Goal: Complete application form: Complete application form

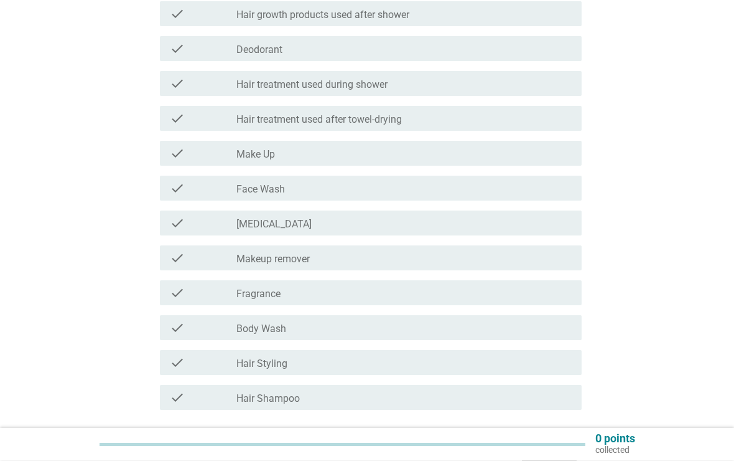
scroll to position [150, 0]
click at [410, 151] on div "check_box_outline_blank Make Up" at bounding box center [403, 153] width 335 height 15
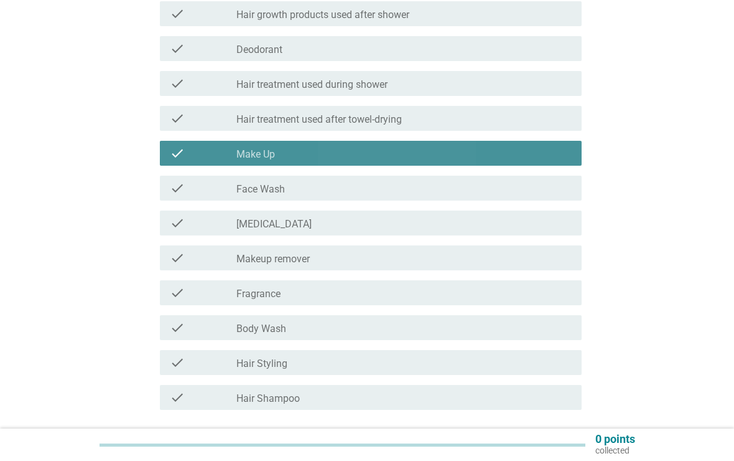
click at [406, 154] on div "check_box_outline_blank Make Up" at bounding box center [403, 153] width 335 height 15
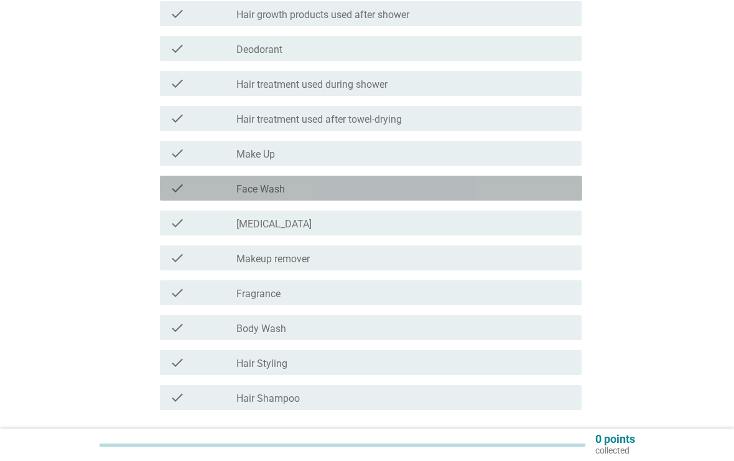
click at [401, 188] on div "check_box_outline_blank Face Wash" at bounding box center [403, 187] width 335 height 15
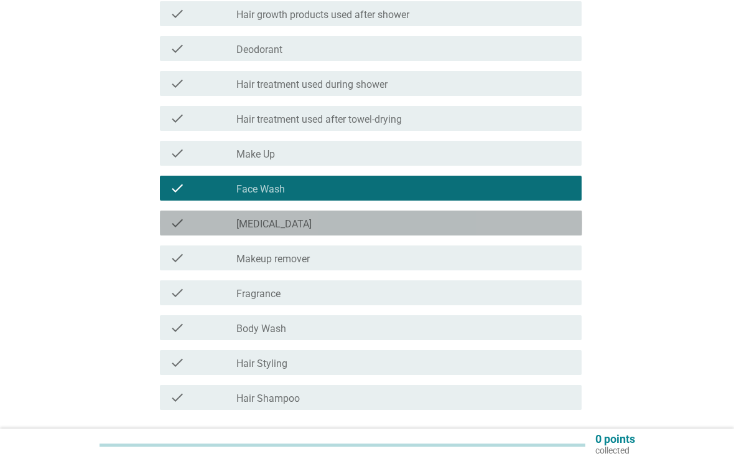
click at [407, 221] on div "check_box_outline_blank [MEDICAL_DATA]" at bounding box center [403, 222] width 335 height 15
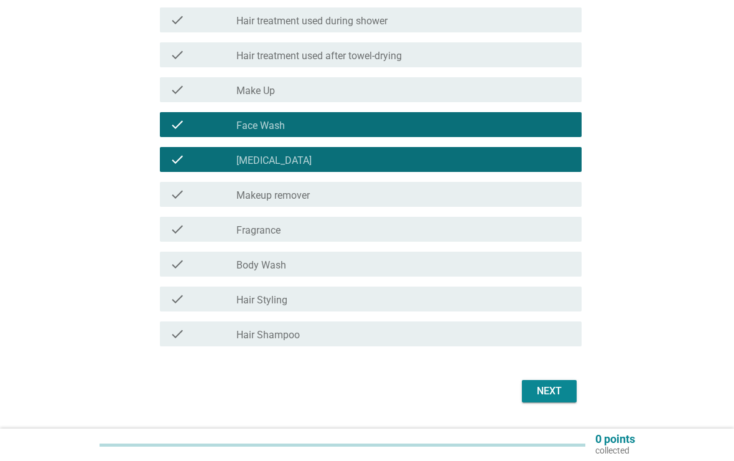
scroll to position [216, 0]
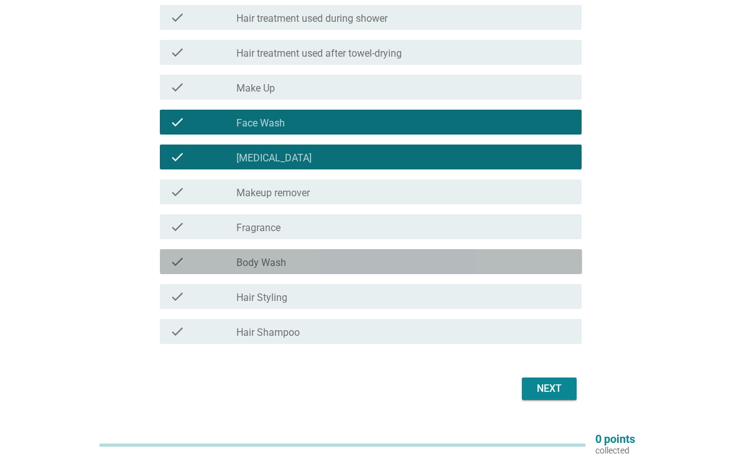
click at [406, 255] on div "check_box_outline_blank Body Wash" at bounding box center [403, 261] width 335 height 15
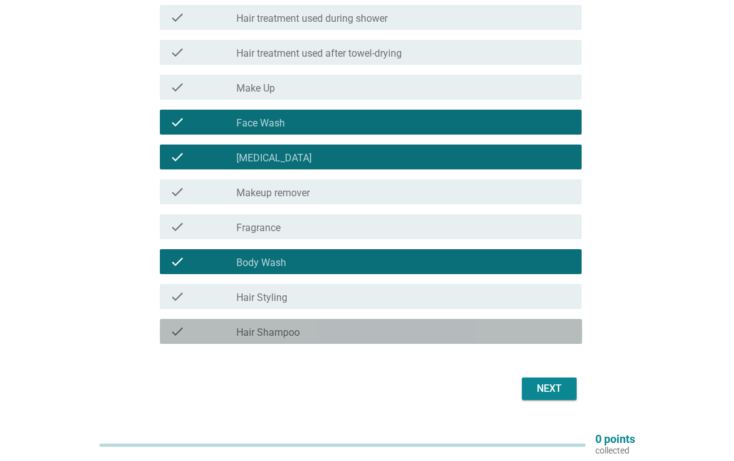
click at [445, 325] on div "check_box_outline_blank Hair Shampoo" at bounding box center [403, 331] width 335 height 15
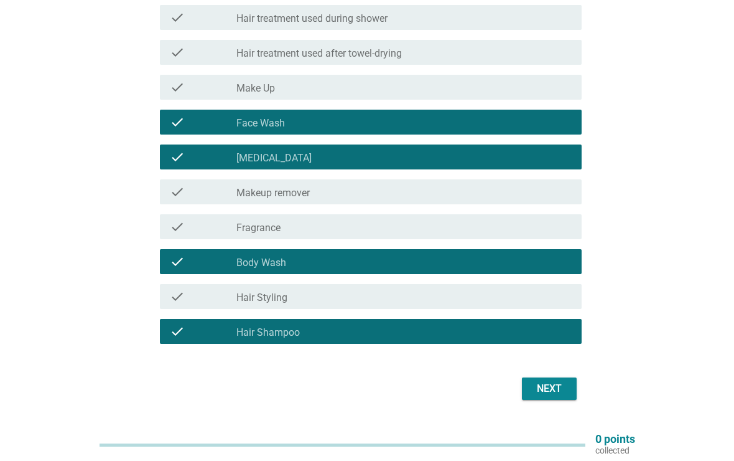
click at [538, 366] on form "Which personal care products have you purchased for your own use in the past 3 …" at bounding box center [367, 121] width 430 height 563
click at [543, 389] on div "Next" at bounding box center [549, 388] width 35 height 15
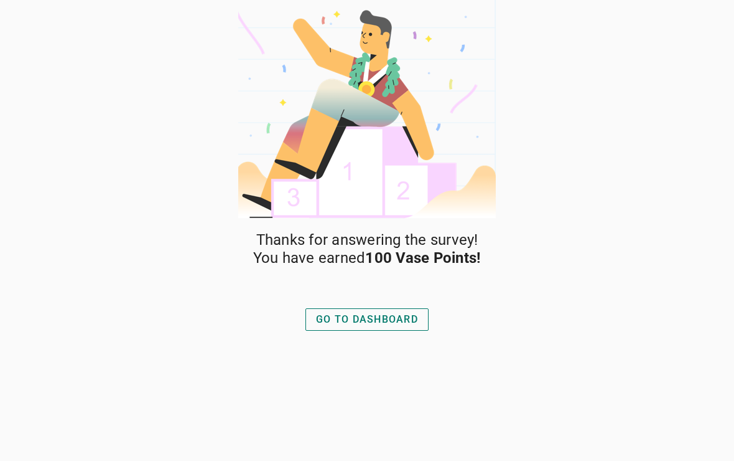
click at [398, 321] on div "GO TO DASHBOARD" at bounding box center [367, 319] width 102 height 15
